Goal: Task Accomplishment & Management: Use online tool/utility

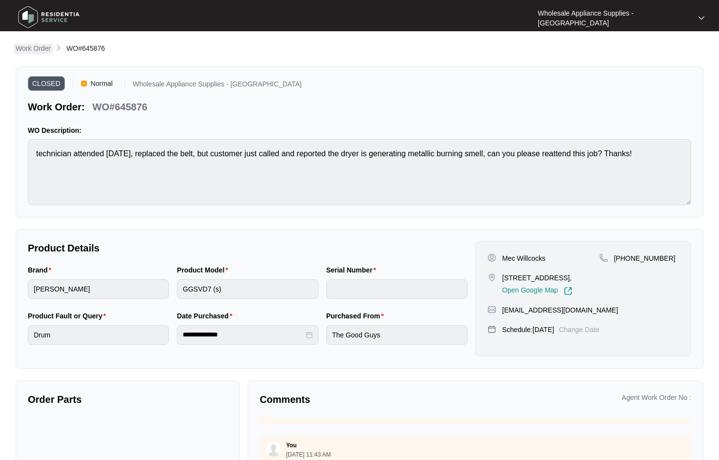
click at [42, 50] on p "Work Order" at bounding box center [33, 48] width 35 height 10
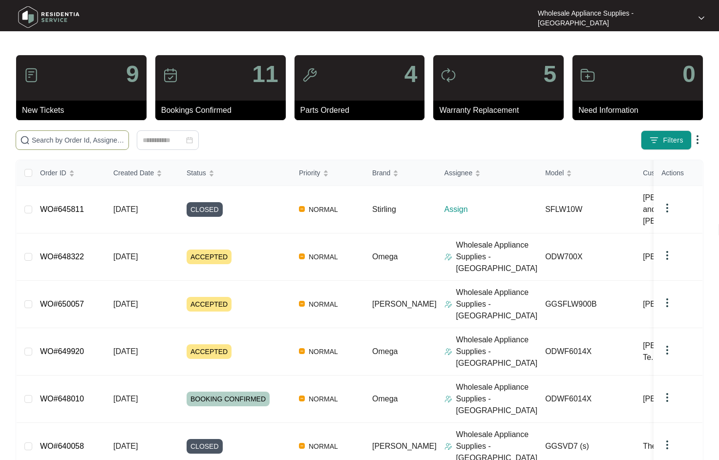
click at [84, 137] on input "text" at bounding box center [78, 140] width 93 height 11
paste input "ODW700X"
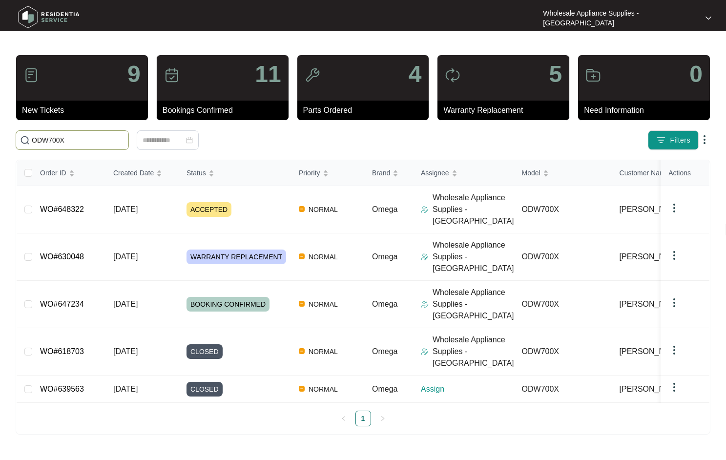
type input "ODW700X"
click at [127, 211] on td "[DATE]" at bounding box center [141, 209] width 73 height 47
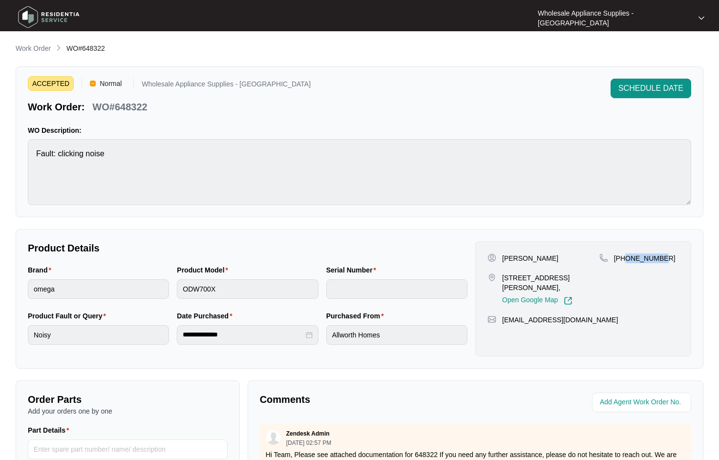
drag, startPoint x: 664, startPoint y: 260, endPoint x: 627, endPoint y: 259, distance: 37.1
click at [627, 259] on div "[PHONE_NUMBER]" at bounding box center [639, 258] width 80 height 10
copy p "418265706"
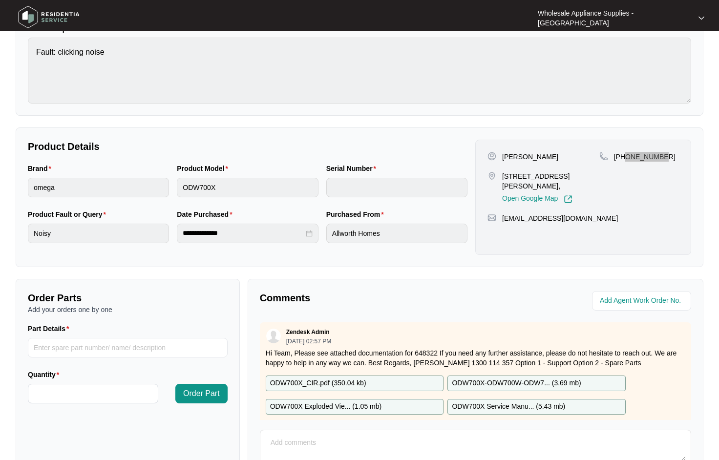
scroll to position [188, 0]
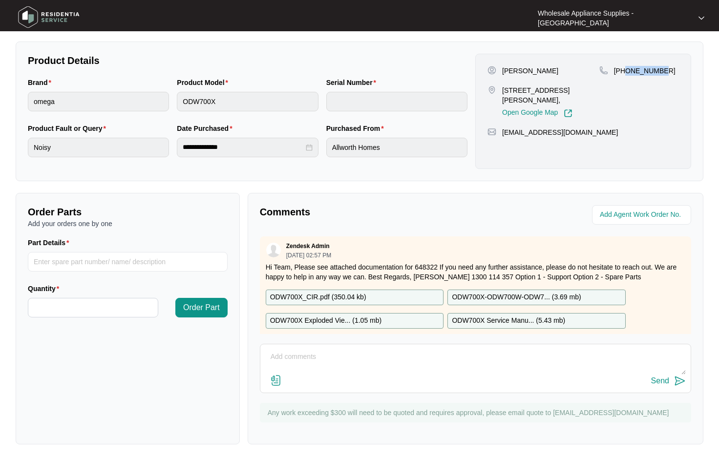
click at [442, 362] on textarea at bounding box center [475, 361] width 420 height 25
type textarea "CUSTOMER IS ON LEAVE WE WILL FOLLOW UP NEXT WEEK"
click at [664, 382] on div "Send" at bounding box center [660, 381] width 18 height 9
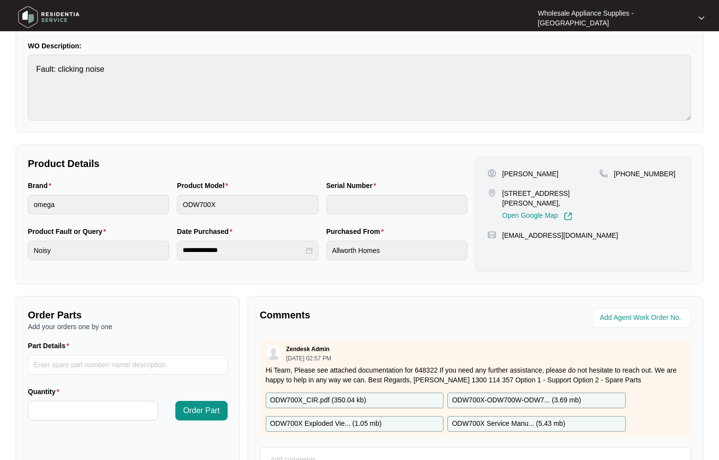
scroll to position [0, 0]
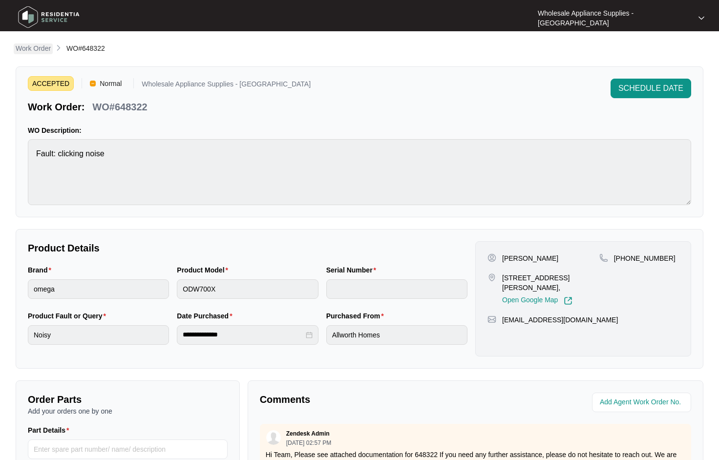
click at [46, 51] on p "Work Order" at bounding box center [33, 48] width 35 height 10
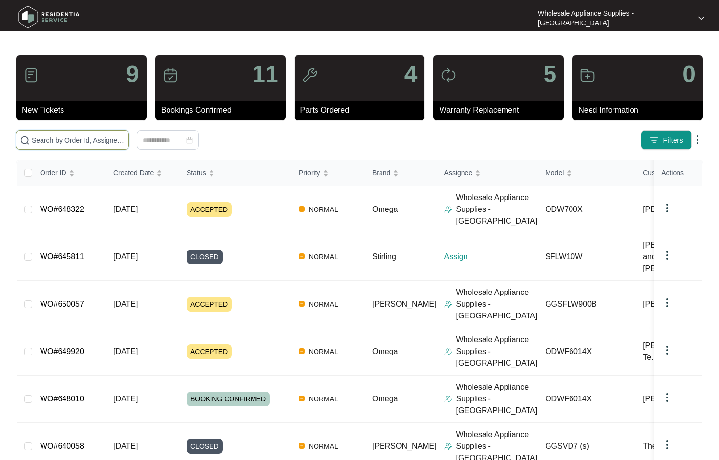
click at [89, 144] on input "text" at bounding box center [78, 140] width 93 height 11
paste input "11227321"
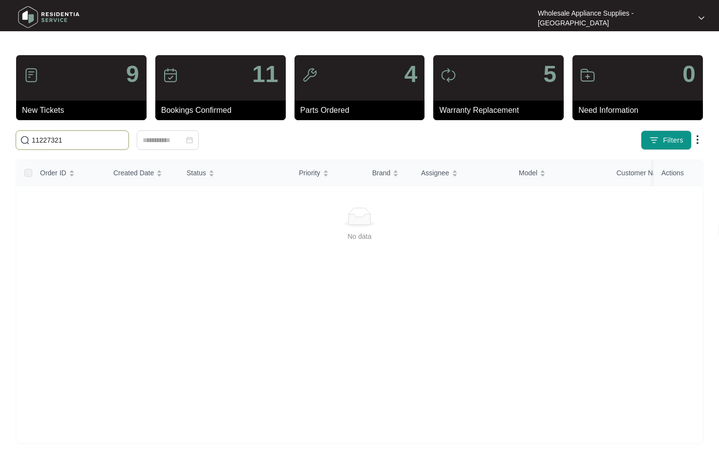
type input "11227321"
drag, startPoint x: 89, startPoint y: 144, endPoint x: -309, endPoint y: 127, distance: 398.4
click at [0, 127] on html "Wholesale Appliance Supplies - [GEOGRAPHIC_DATA] Wholesale ... 9 New Tickets 11…" at bounding box center [359, 230] width 719 height 460
